Goal: Book appointment/travel/reservation

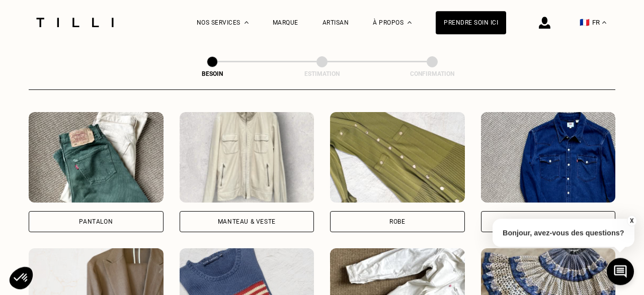
scroll to position [520, 0]
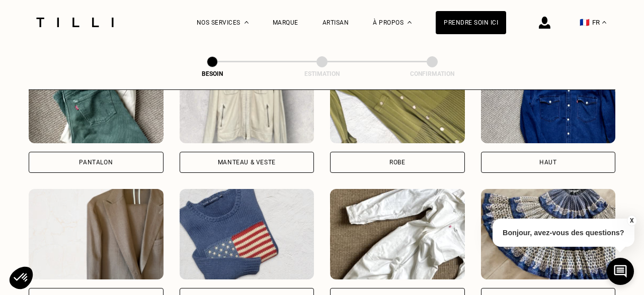
click at [231, 159] on div "Manteau & Veste" at bounding box center [247, 162] width 58 height 6
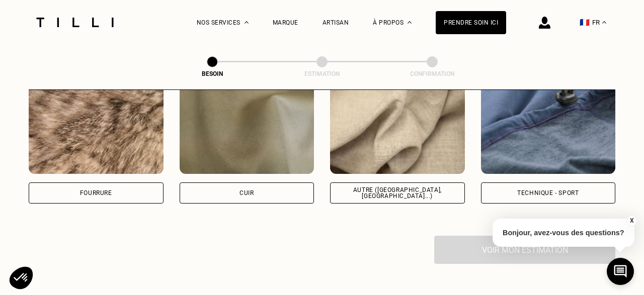
scroll to position [1242, 0]
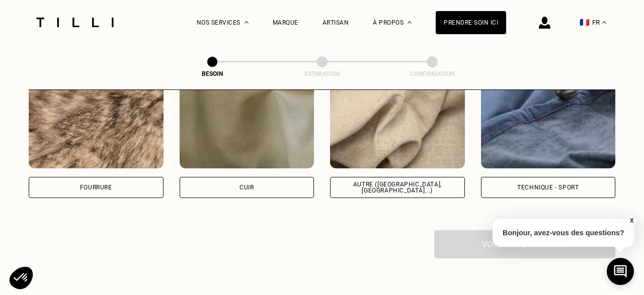
click at [542, 185] on div "Technique - Sport" at bounding box center [547, 188] width 61 height 6
select select "FR"
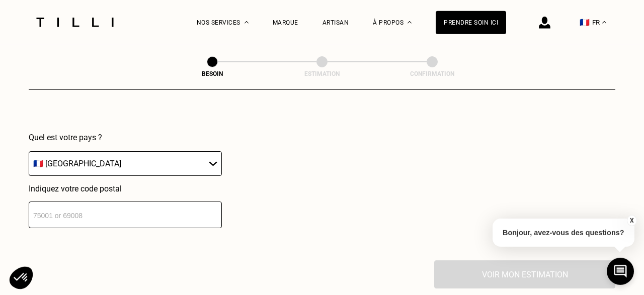
scroll to position [1461, 0]
click at [128, 206] on input "number" at bounding box center [125, 214] width 193 height 27
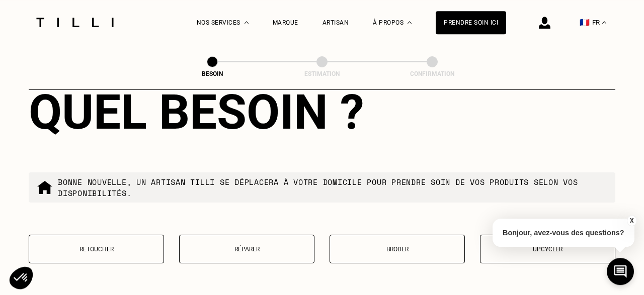
scroll to position [1672, 0]
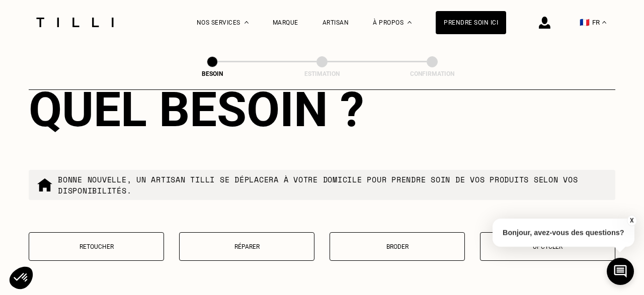
type input "34000"
click at [246, 243] on p "Réparer" at bounding box center [247, 246] width 124 height 7
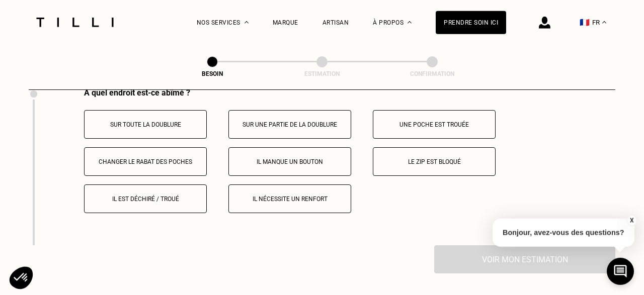
scroll to position [1889, 0]
click at [433, 159] on p "Le zip est bloqué" at bounding box center [434, 162] width 112 height 7
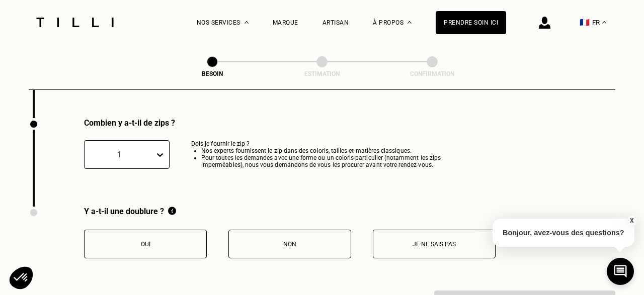
scroll to position [2056, 0]
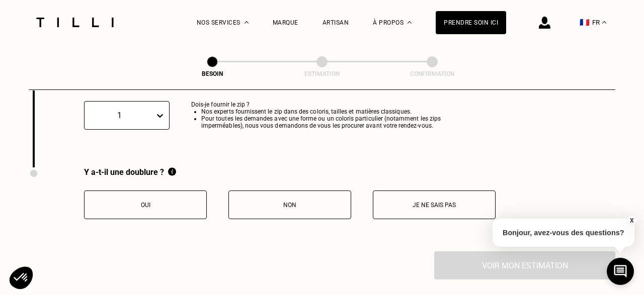
click at [176, 206] on button "Oui" at bounding box center [145, 205] width 123 height 29
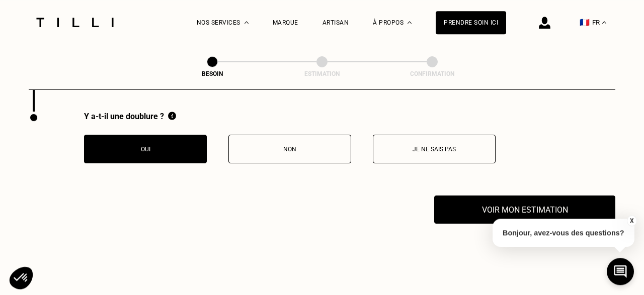
scroll to position [2129, 0]
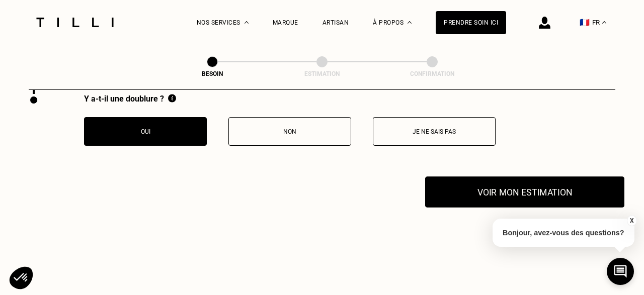
click at [496, 193] on button "Voir mon estimation" at bounding box center [524, 192] width 199 height 31
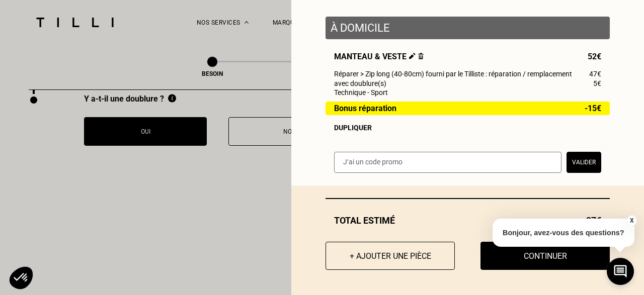
scroll to position [2192, 0]
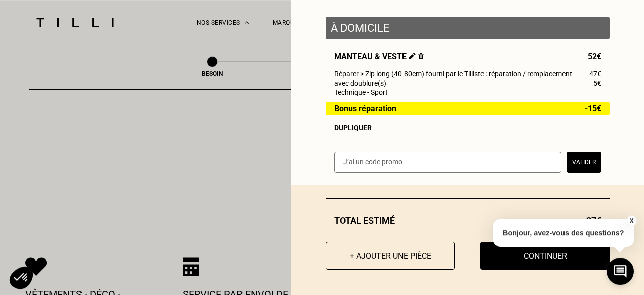
click at [632, 220] on button "X" at bounding box center [631, 220] width 10 height 11
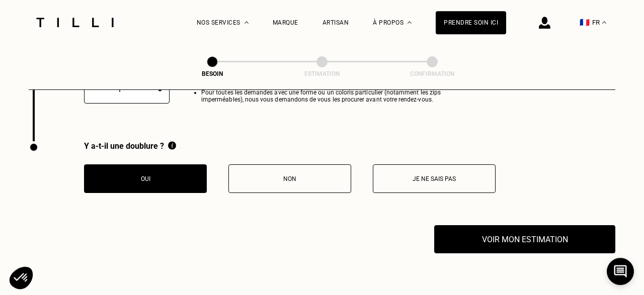
scroll to position [2139, 0]
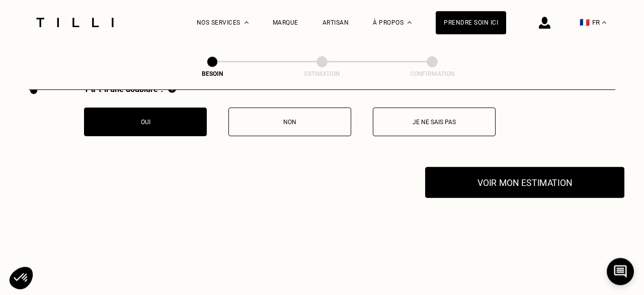
click at [500, 186] on button "Voir mon estimation" at bounding box center [524, 182] width 199 height 31
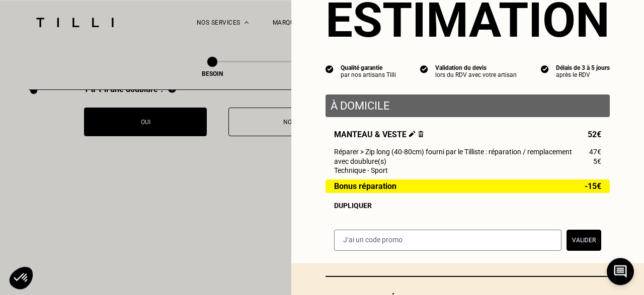
scroll to position [48, 0]
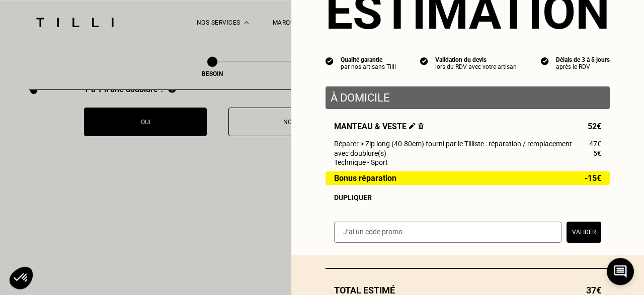
click at [395, 241] on input "text" at bounding box center [447, 232] width 227 height 21
type input "NCHAPON"
click at [586, 236] on button "Valider" at bounding box center [583, 232] width 35 height 21
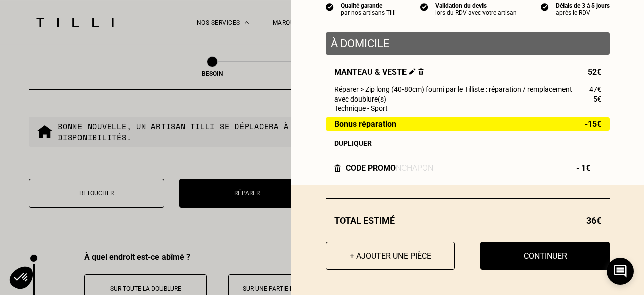
scroll to position [1763, 0]
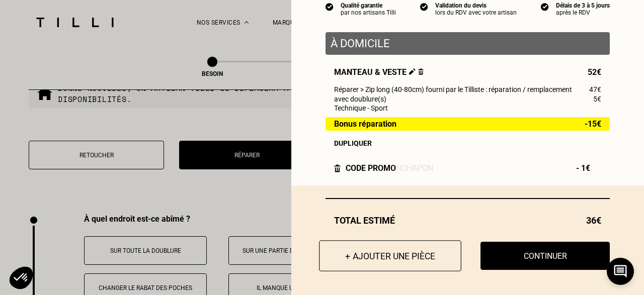
click at [396, 258] on button "+ Ajouter une pièce" at bounding box center [390, 255] width 142 height 31
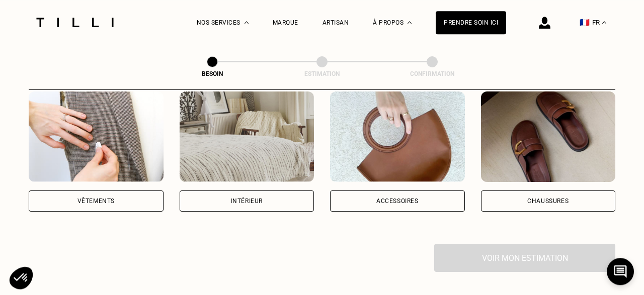
scroll to position [210, 0]
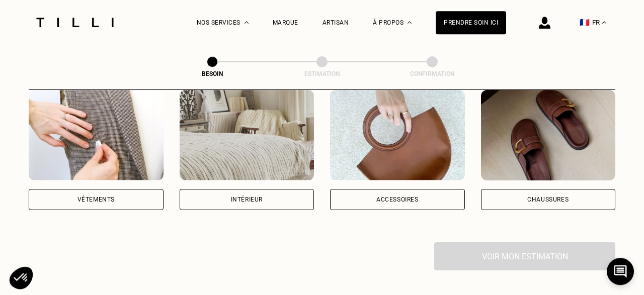
click at [414, 197] on div "Accessoires" at bounding box center [397, 200] width 42 height 6
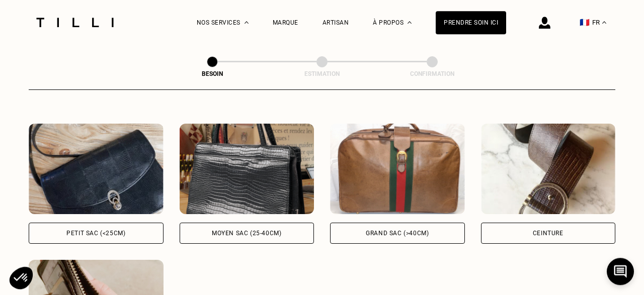
scroll to position [448, 0]
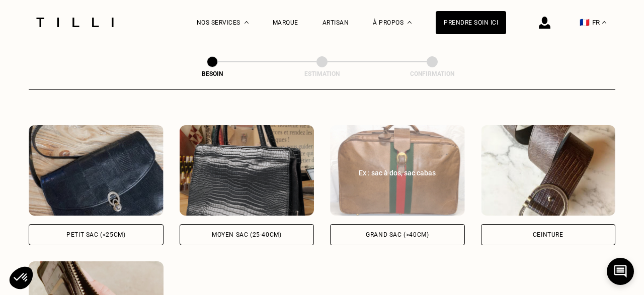
click at [387, 230] on div "Grand sac (>40cm)" at bounding box center [397, 234] width 135 height 21
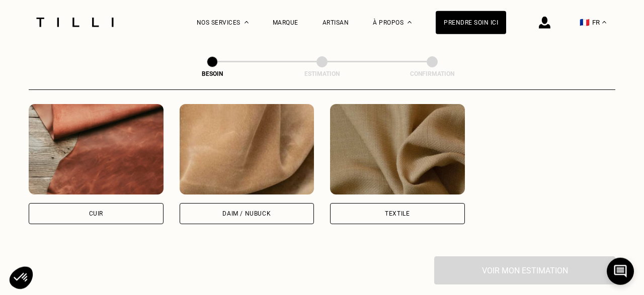
scroll to position [878, 0]
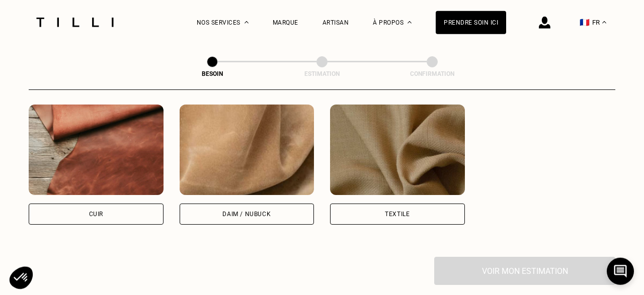
click at [405, 211] on div "Textile" at bounding box center [397, 214] width 25 height 6
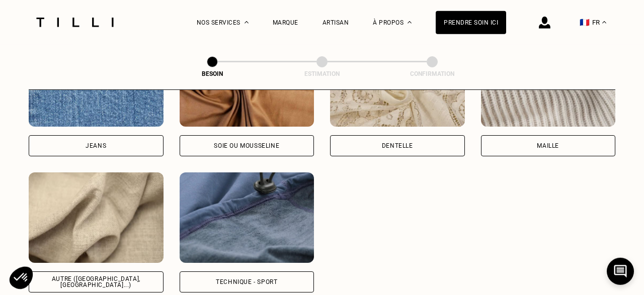
scroll to position [1251, 0]
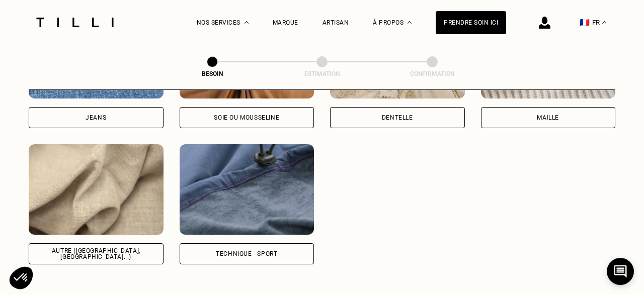
click at [244, 251] on div "Technique - Sport" at bounding box center [246, 254] width 61 height 6
select select "FR"
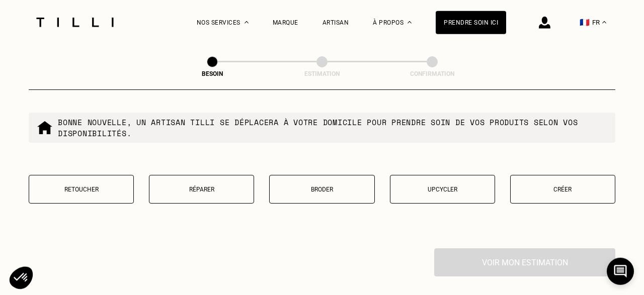
scroll to position [1807, 0]
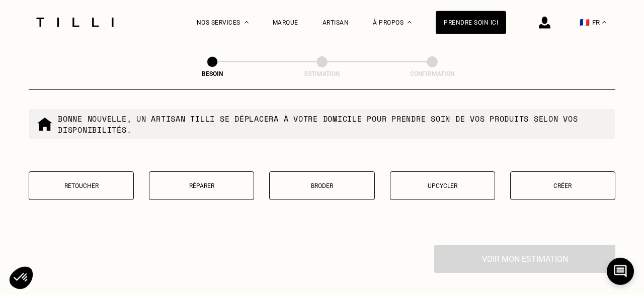
click at [225, 183] on p "Réparer" at bounding box center [201, 186] width 94 height 7
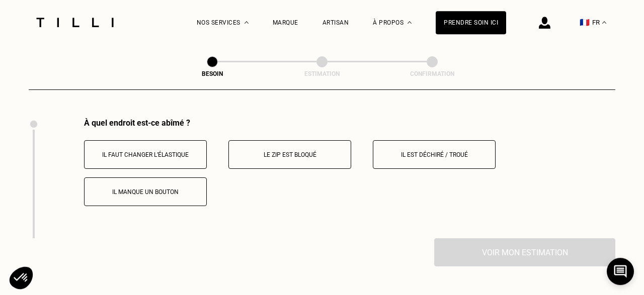
scroll to position [1935, 0]
click at [291, 154] on button "Le zip est bloqué" at bounding box center [289, 154] width 123 height 29
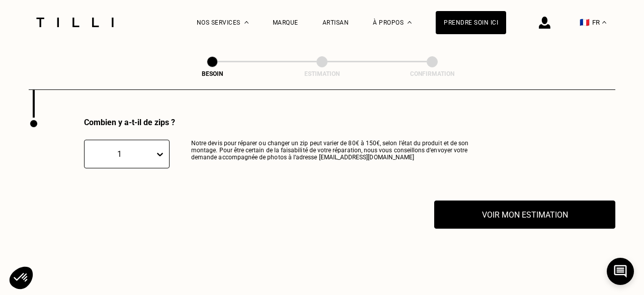
scroll to position [2055, 0]
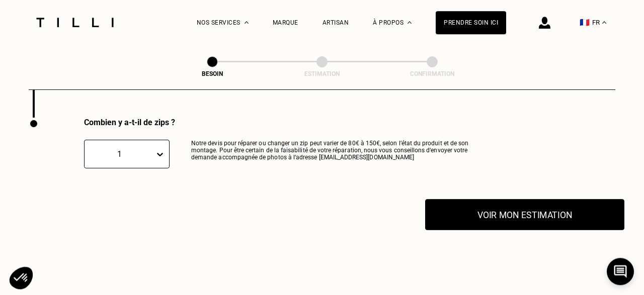
click at [462, 214] on button "Voir mon estimation" at bounding box center [524, 214] width 199 height 31
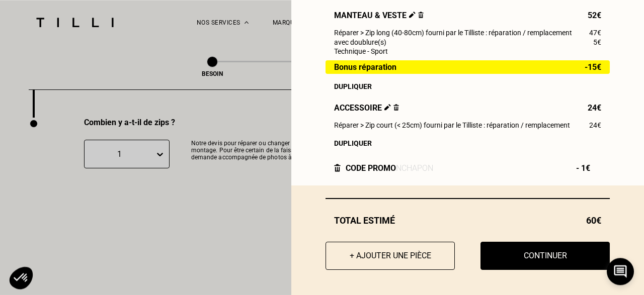
scroll to position [2113, 0]
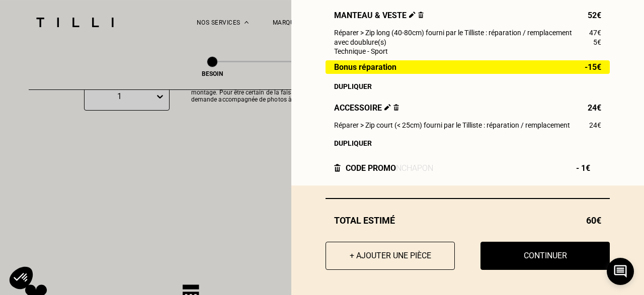
click at [336, 167] on img at bounding box center [337, 168] width 7 height 8
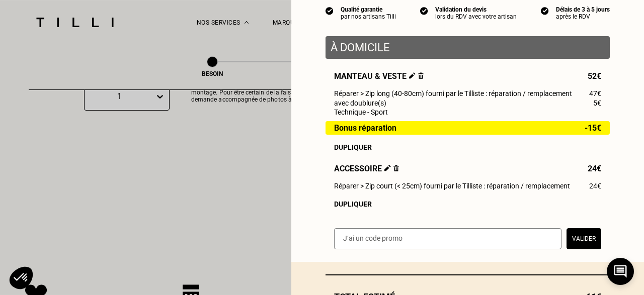
scroll to position [96, 0]
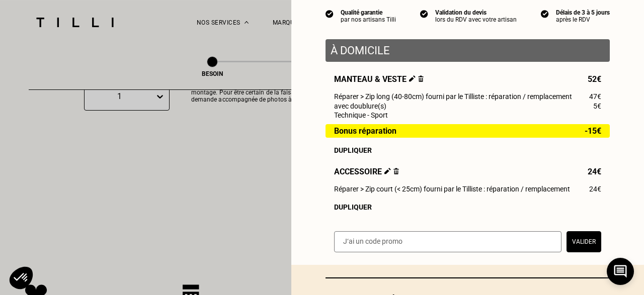
click at [397, 174] on img at bounding box center [396, 171] width 6 height 7
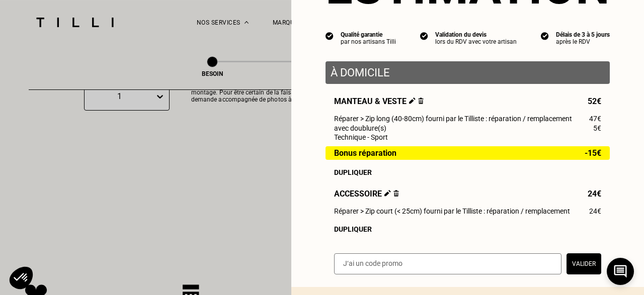
scroll to position [73, 0]
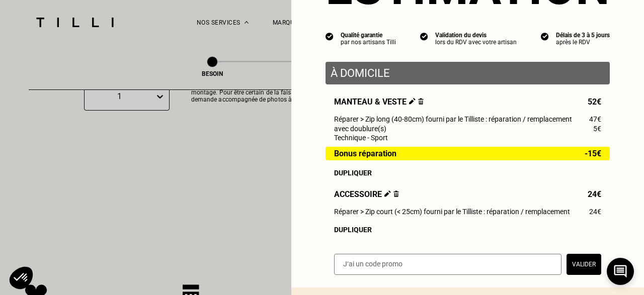
click at [396, 197] on img at bounding box center [396, 194] width 6 height 7
click at [388, 197] on img at bounding box center [387, 194] width 7 height 7
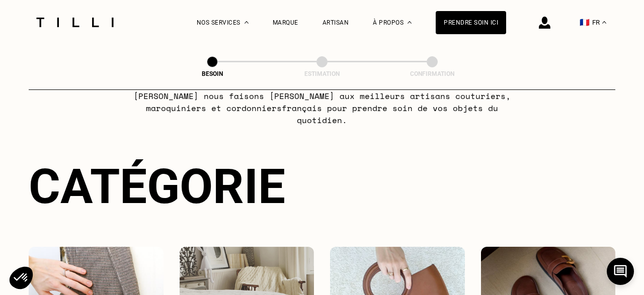
scroll to position [193, 0]
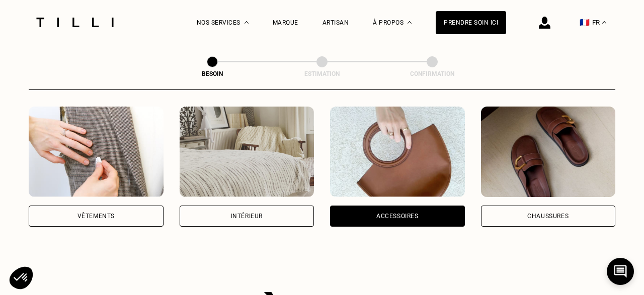
click at [414, 153] on img at bounding box center [397, 152] width 135 height 91
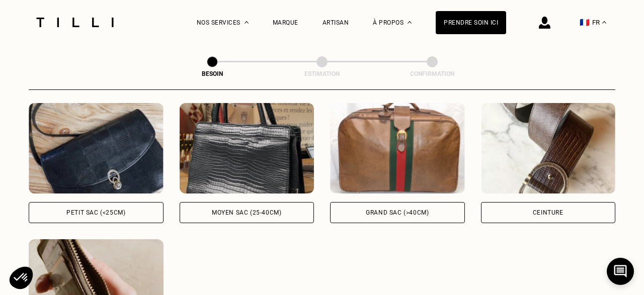
scroll to position [434, 0]
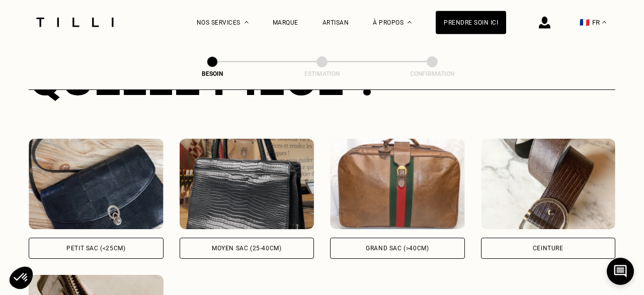
click at [414, 153] on img at bounding box center [397, 184] width 135 height 91
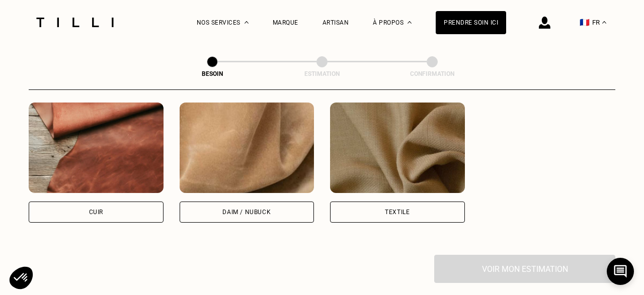
scroll to position [882, 0]
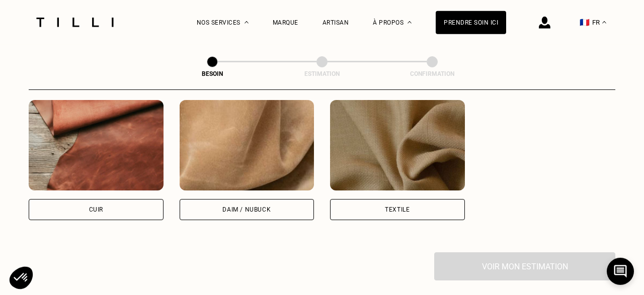
click at [399, 207] on div "Textile" at bounding box center [397, 210] width 25 height 6
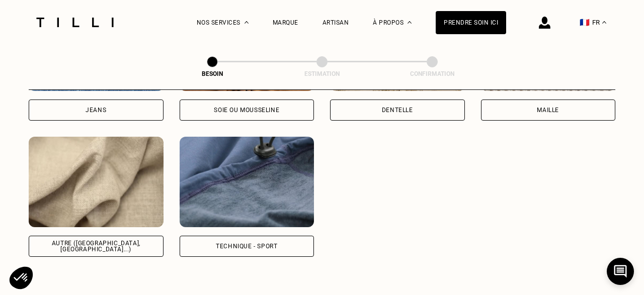
scroll to position [1258, 0]
click at [256, 243] on div "Technique - Sport" at bounding box center [246, 246] width 61 height 6
select select "FR"
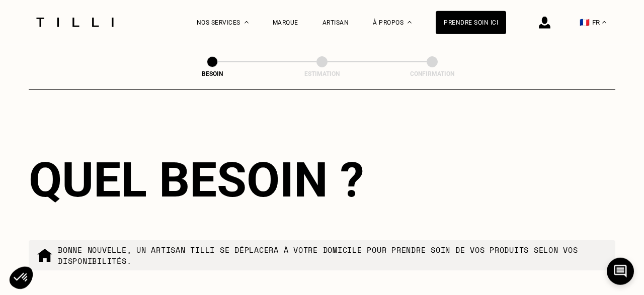
scroll to position [1774, 0]
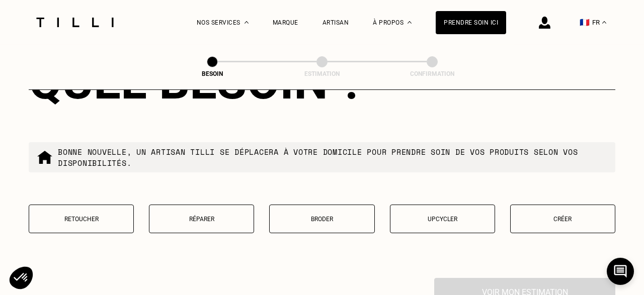
click at [222, 216] on p "Réparer" at bounding box center [201, 219] width 94 height 7
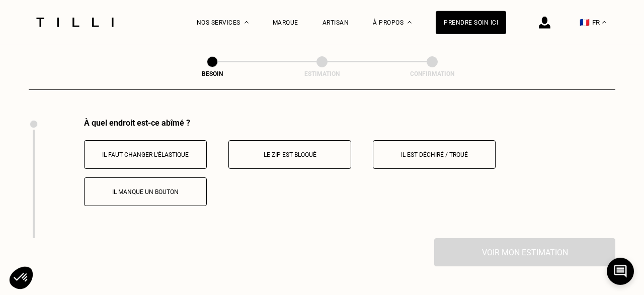
scroll to position [1935, 0]
click at [309, 151] on p "Le zip est bloqué" at bounding box center [290, 154] width 112 height 7
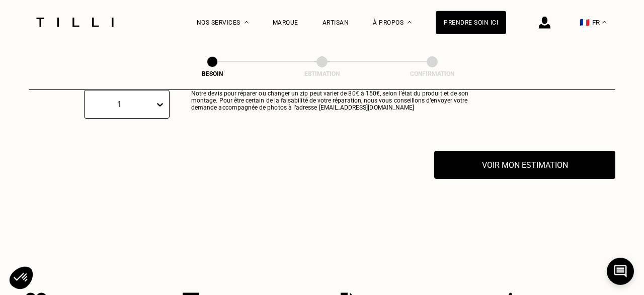
scroll to position [2105, 0]
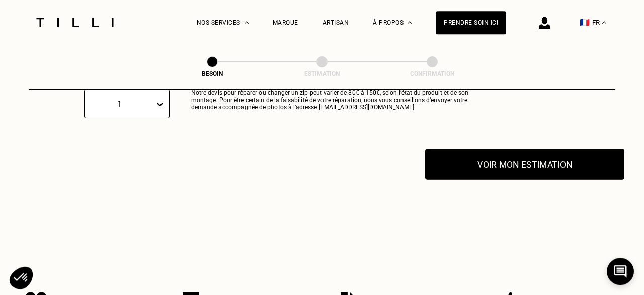
click at [479, 157] on button "Voir mon estimation" at bounding box center [524, 164] width 199 height 31
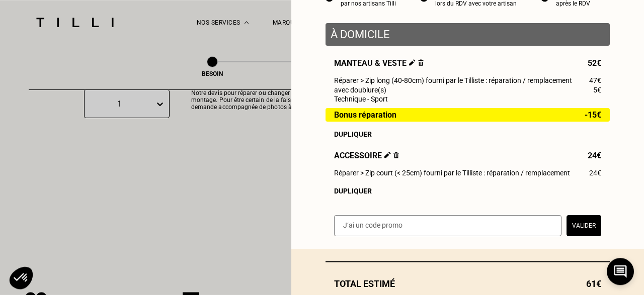
scroll to position [111, 0]
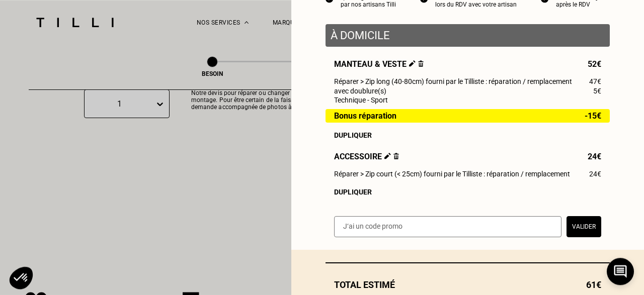
click at [364, 233] on input "text" at bounding box center [447, 226] width 227 height 21
type input "NCHAPON"
click at [593, 232] on button "Valider" at bounding box center [583, 226] width 35 height 21
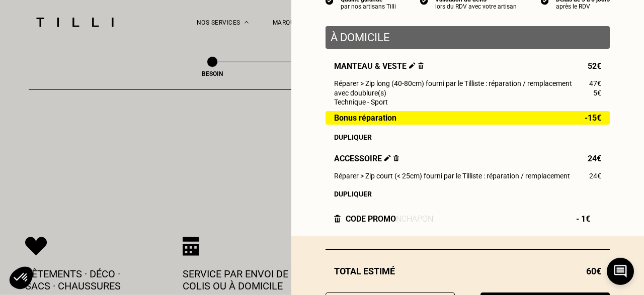
scroll to position [164, 0]
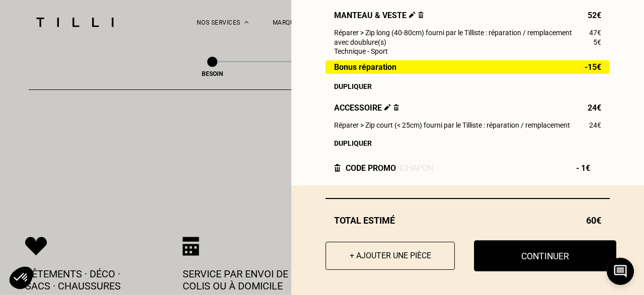
click at [539, 255] on button "Continuer" at bounding box center [545, 255] width 142 height 31
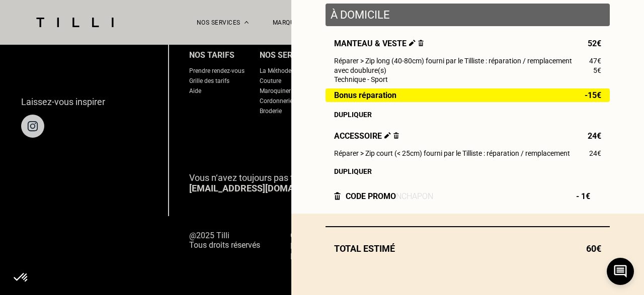
scroll to position [136, 0]
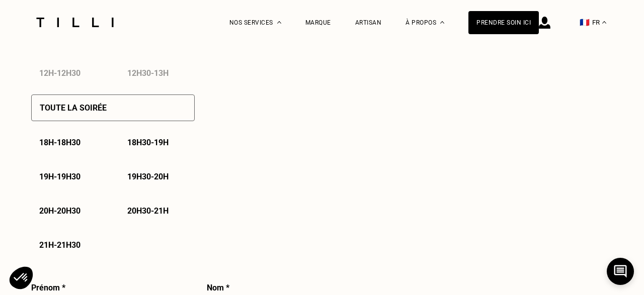
select select "FR"
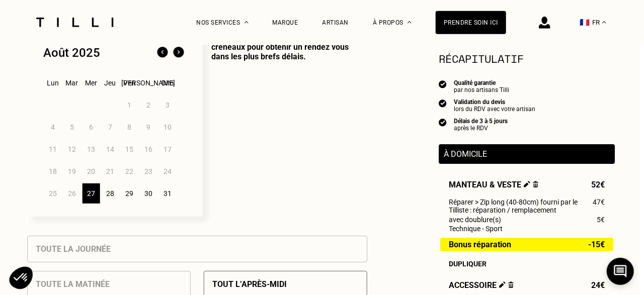
scroll to position [277, 4]
click at [131, 194] on div "29" at bounding box center [130, 194] width 18 height 20
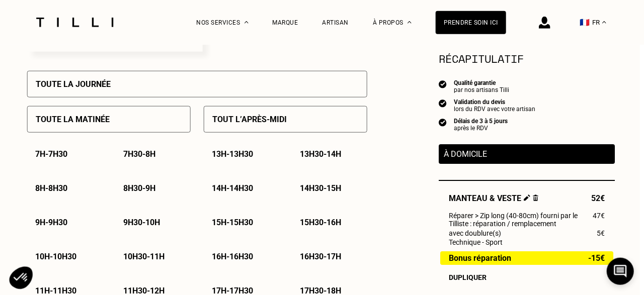
scroll to position [501, 4]
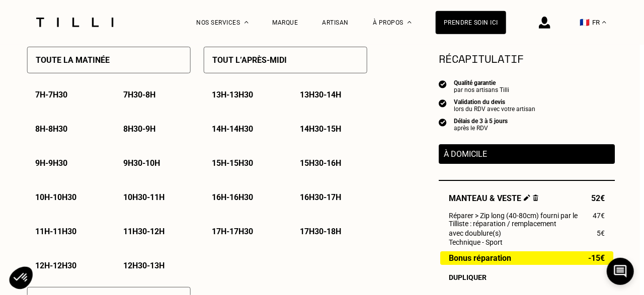
click at [323, 235] on p "17h30 - 18h" at bounding box center [320, 232] width 41 height 10
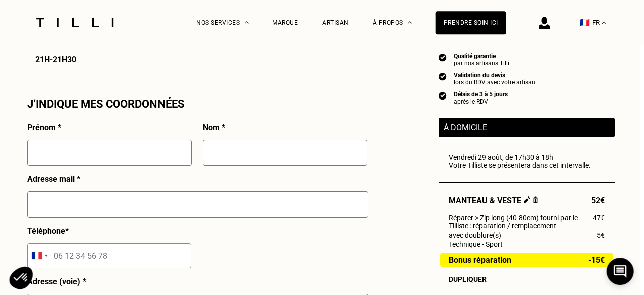
scroll to position [931, 4]
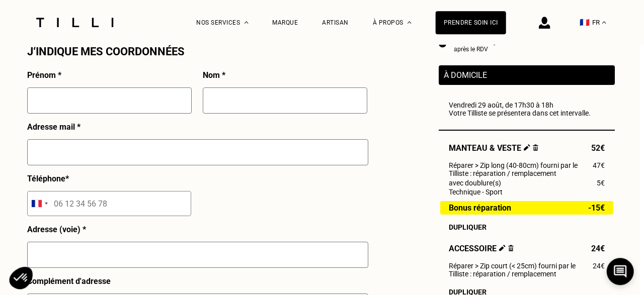
click at [63, 106] on input "text" at bounding box center [109, 101] width 164 height 26
type input "[PERSON_NAME]"
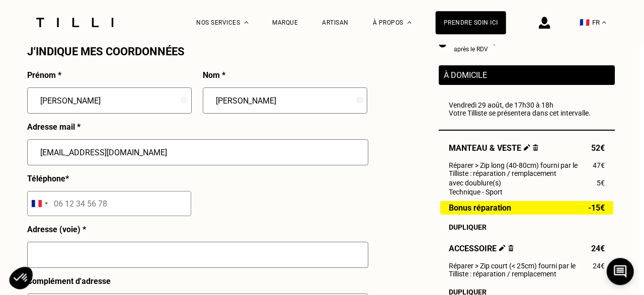
type input "[EMAIL_ADDRESS][DOMAIN_NAME]"
click at [70, 207] on input "tel" at bounding box center [109, 203] width 164 height 25
type input "676321042"
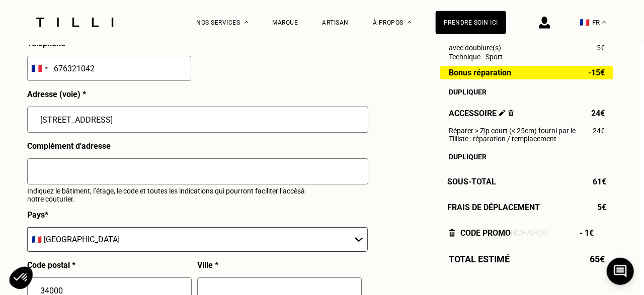
scroll to position [1074, 4]
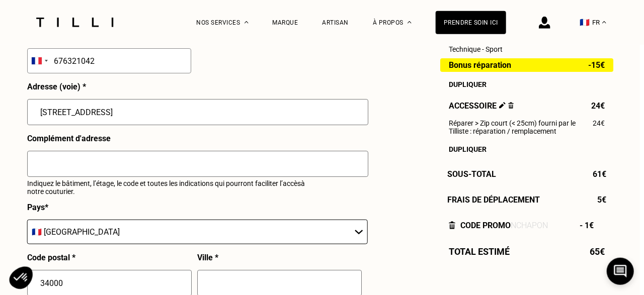
type input "[STREET_ADDRESS]"
click at [56, 168] on input "text" at bounding box center [197, 164] width 341 height 26
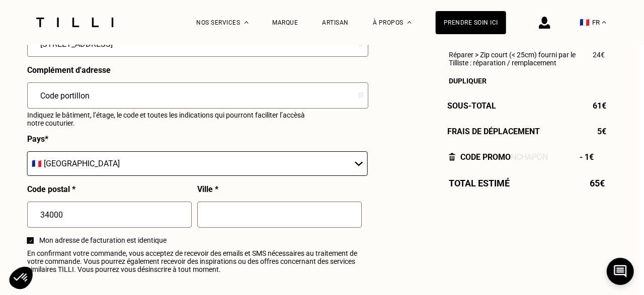
scroll to position [1147, 4]
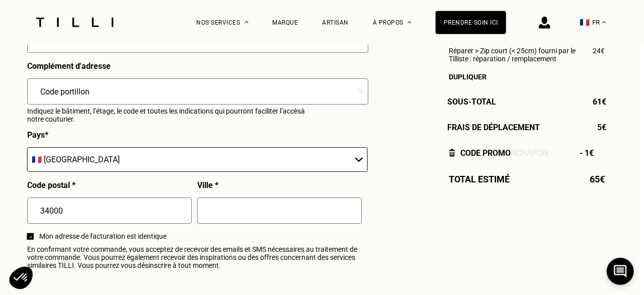
type input "Code portillon"
click at [213, 214] on input "text" at bounding box center [279, 211] width 164 height 26
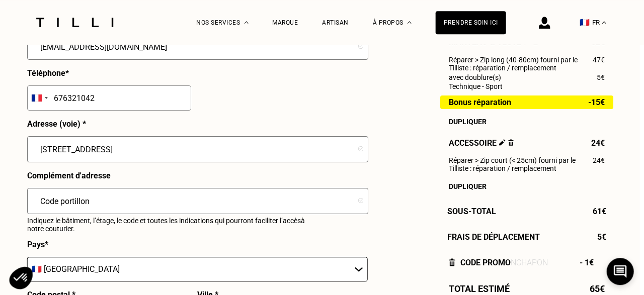
scroll to position [1046, 4]
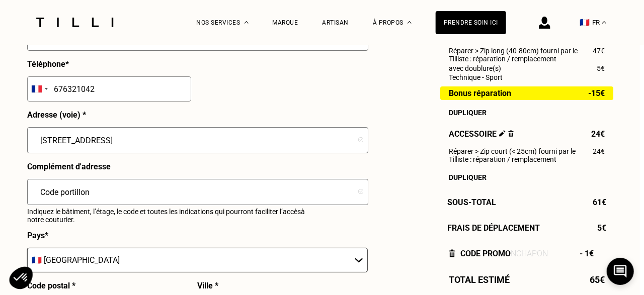
type input "[GEOGRAPHIC_DATA]"
click at [54, 95] on input "676321042" at bounding box center [109, 88] width 164 height 25
type input "06 76 32 10 42"
click at [102, 198] on input "Code portillon" at bounding box center [197, 192] width 341 height 26
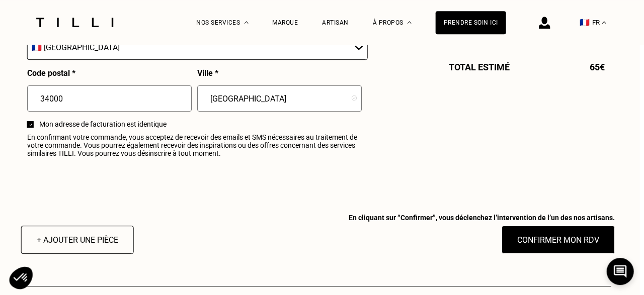
scroll to position [1259, 4]
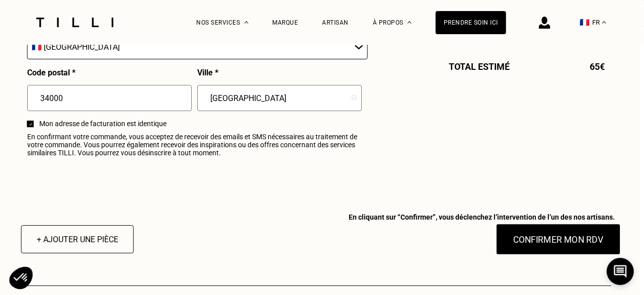
type input "Code portillon 0482"
click at [561, 246] on button "Confirmer mon RDV" at bounding box center [558, 239] width 125 height 31
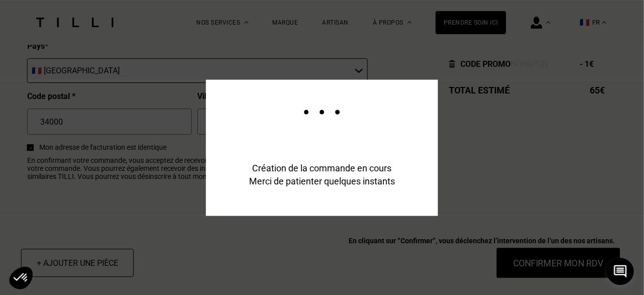
scroll to position [1283, 4]
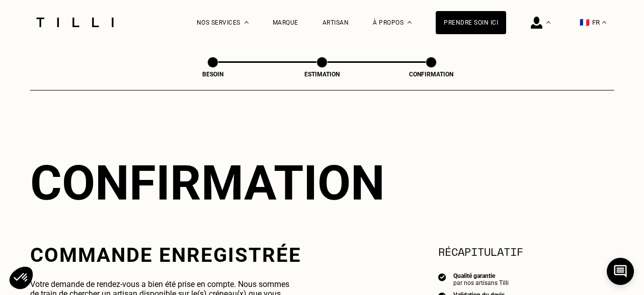
scroll to position [112, 0]
